Goal: Information Seeking & Learning: Understand process/instructions

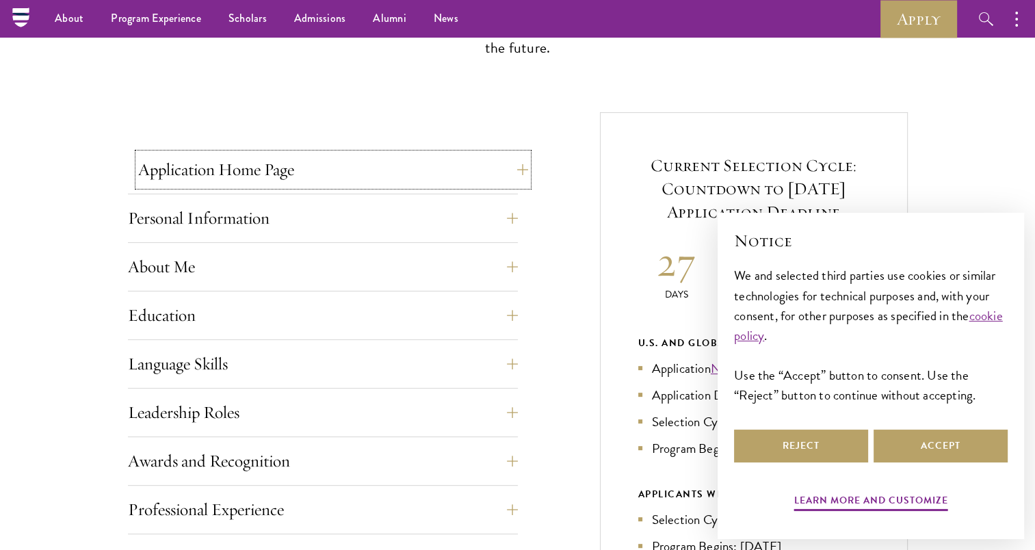
click at [476, 170] on button "Application Home Page" at bounding box center [333, 169] width 390 height 33
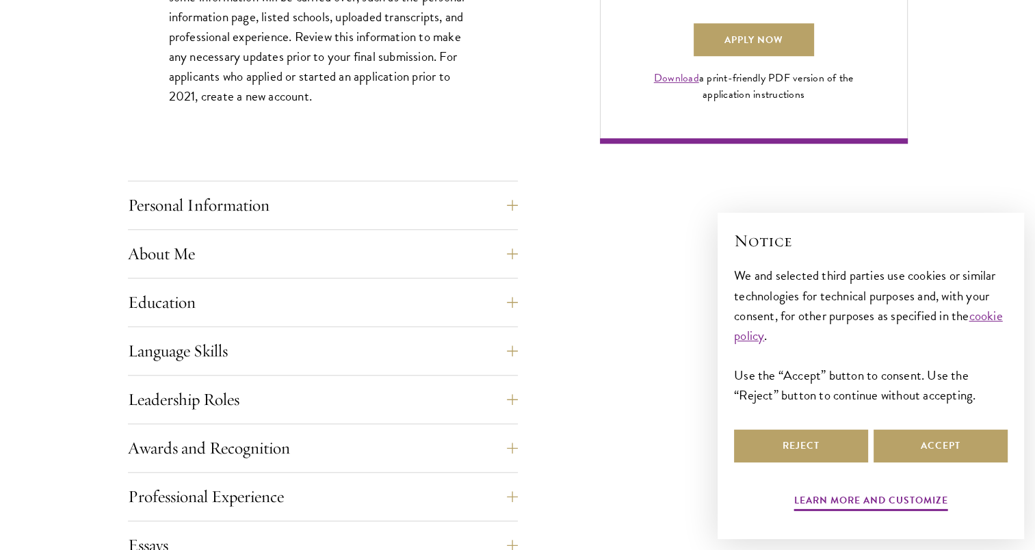
scroll to position [1087, 0]
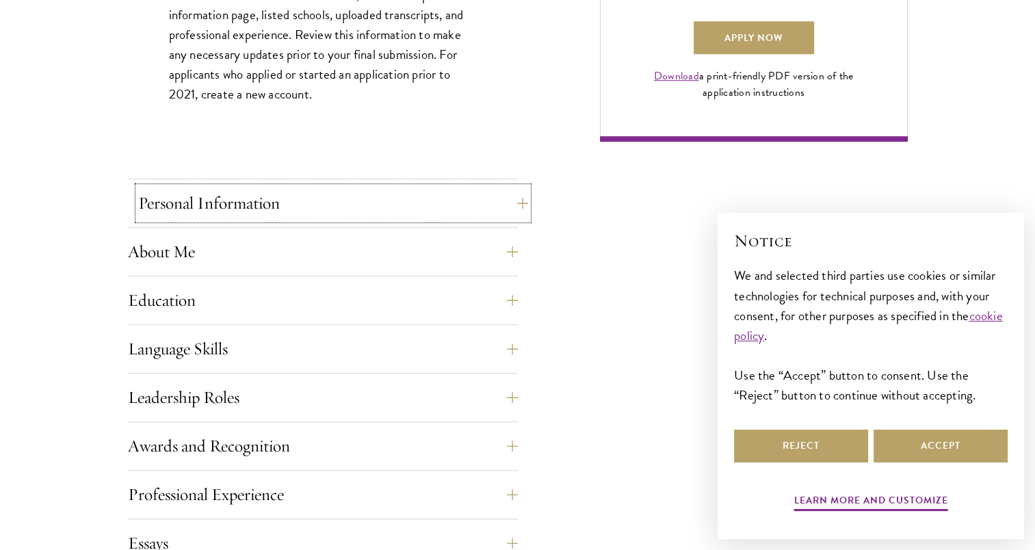
click at [441, 201] on button "Personal Information" at bounding box center [333, 203] width 390 height 33
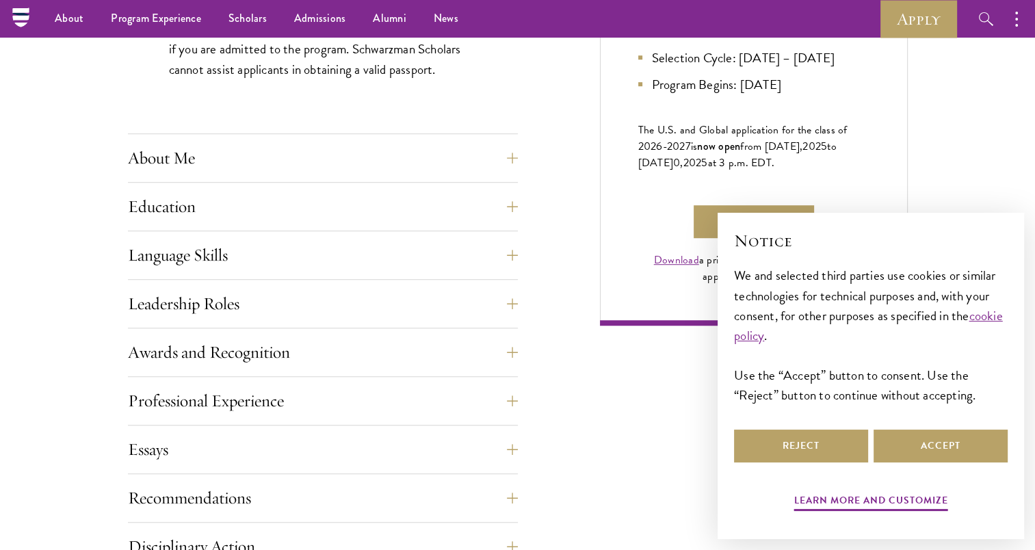
scroll to position [900, 0]
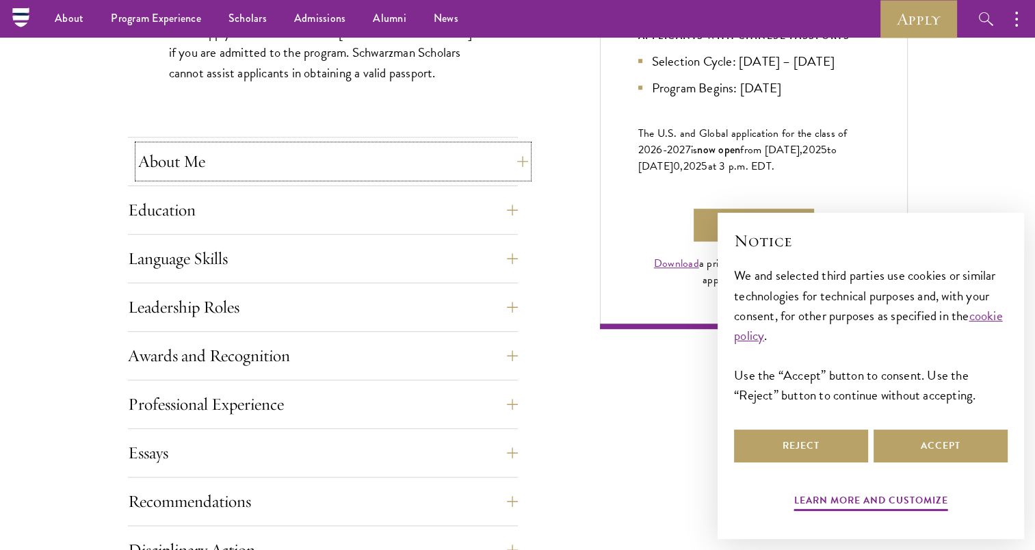
click at [458, 174] on button "About Me" at bounding box center [333, 161] width 390 height 33
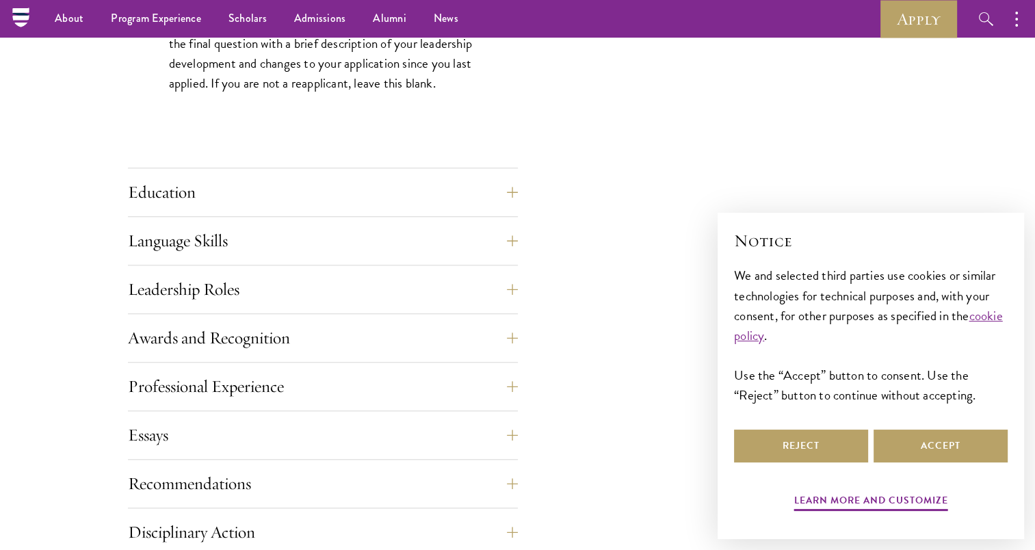
scroll to position [1267, 0]
click at [426, 196] on button "Education" at bounding box center [323, 192] width 390 height 33
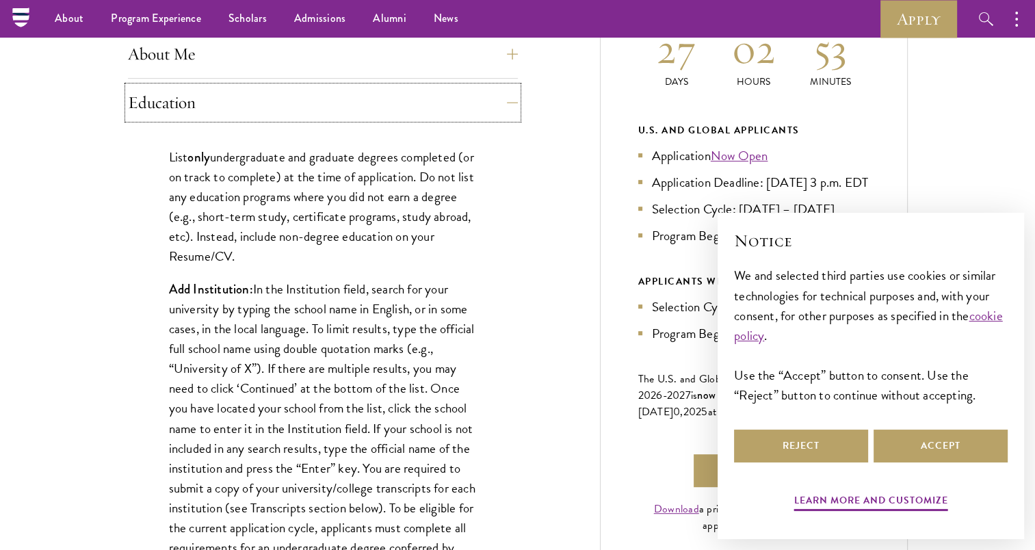
scroll to position [646, 0]
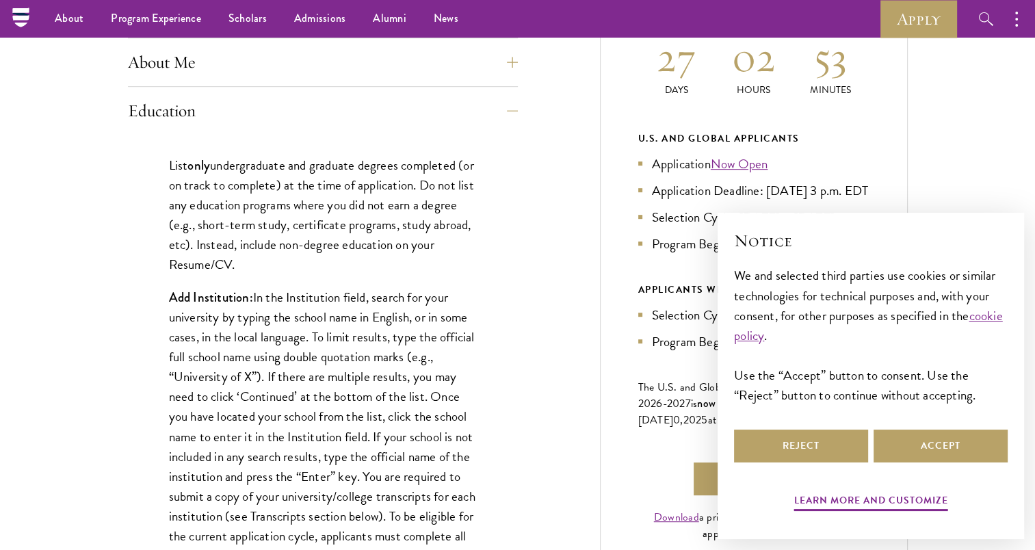
drag, startPoint x: 153, startPoint y: 156, endPoint x: 320, endPoint y: 260, distance: 197.2
click at [320, 260] on p "List only undergraduate and graduate degrees completed (or on track to complete…" at bounding box center [323, 214] width 308 height 119
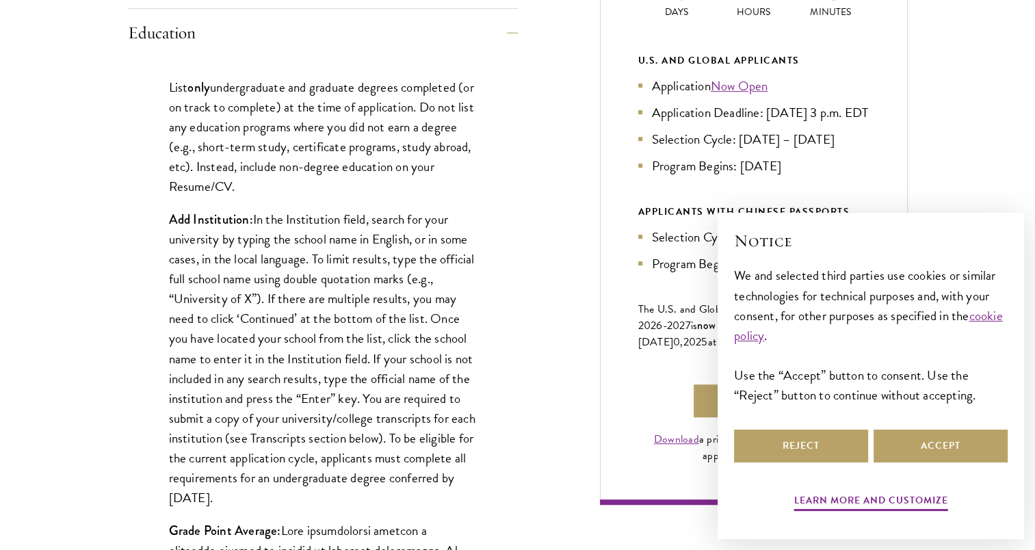
scroll to position [724, 0]
click at [809, 452] on button "Reject" at bounding box center [801, 446] width 134 height 33
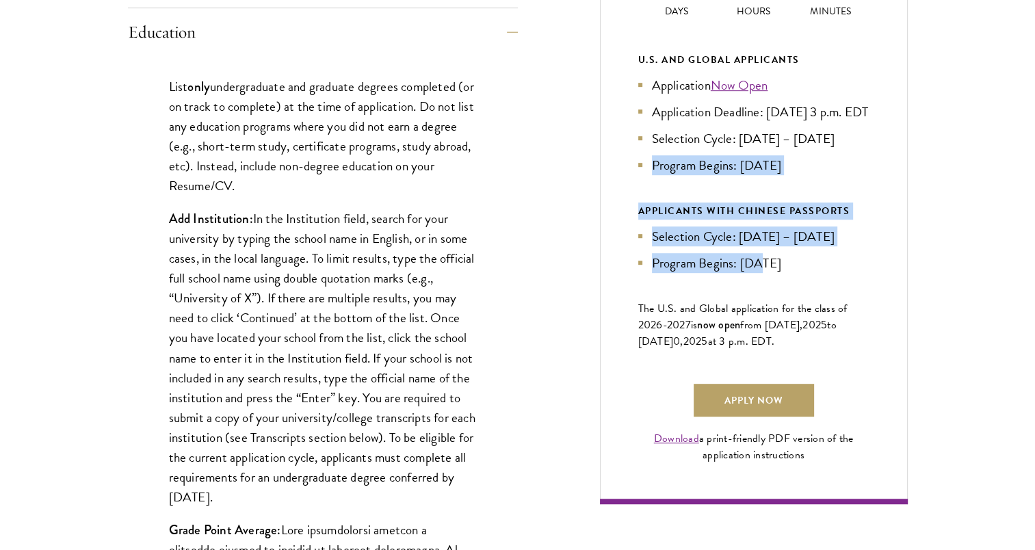
drag, startPoint x: 649, startPoint y: 177, endPoint x: 761, endPoint y: 276, distance: 148.8
click at [761, 273] on div "U.S. and Global Applicants Application Now Open Application Deadline: [DATE] 3 …" at bounding box center [753, 162] width 231 height 222
click at [761, 273] on li "Program Begins: [DATE]" at bounding box center [753, 263] width 231 height 20
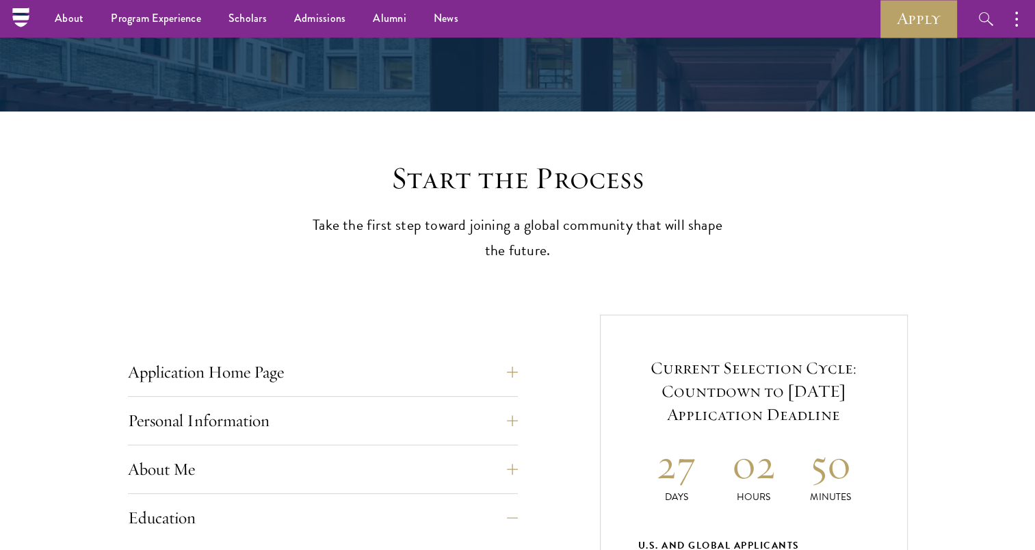
scroll to position [0, 0]
